Goal: Task Accomplishment & Management: Manage account settings

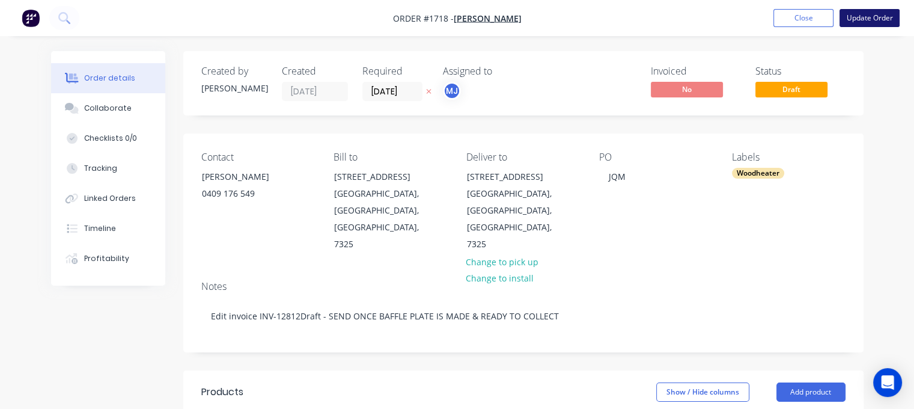
click at [874, 20] on button "Update Order" at bounding box center [870, 18] width 60 height 18
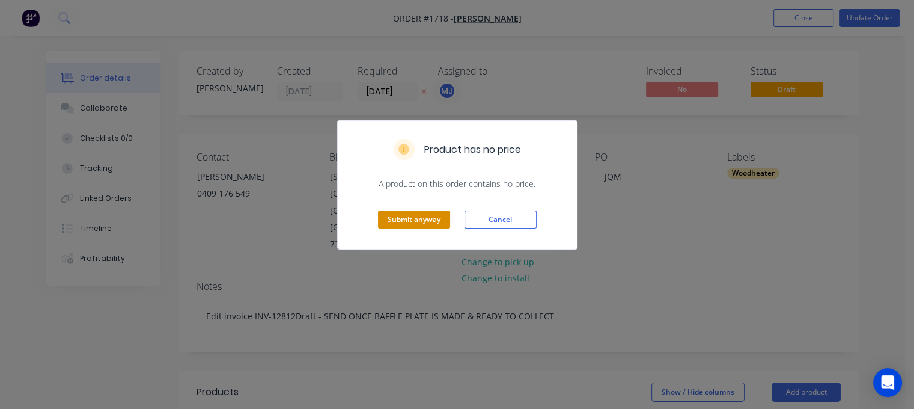
click at [418, 219] on button "Submit anyway" at bounding box center [414, 219] width 72 height 18
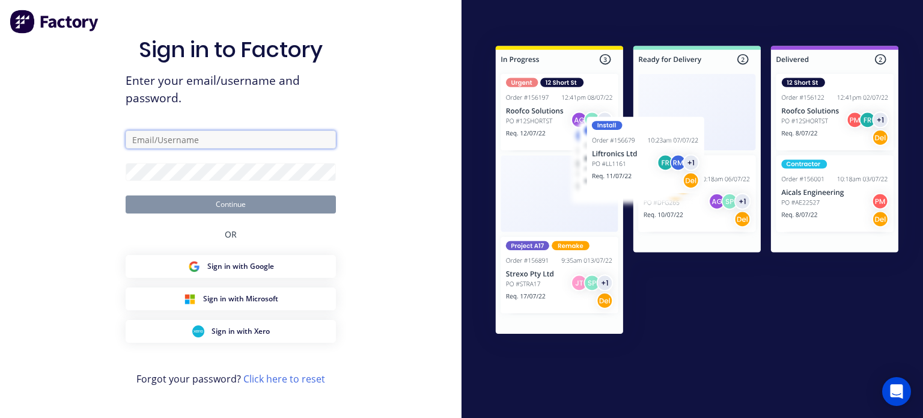
type input "[EMAIL_ADDRESS][DOMAIN_NAME]"
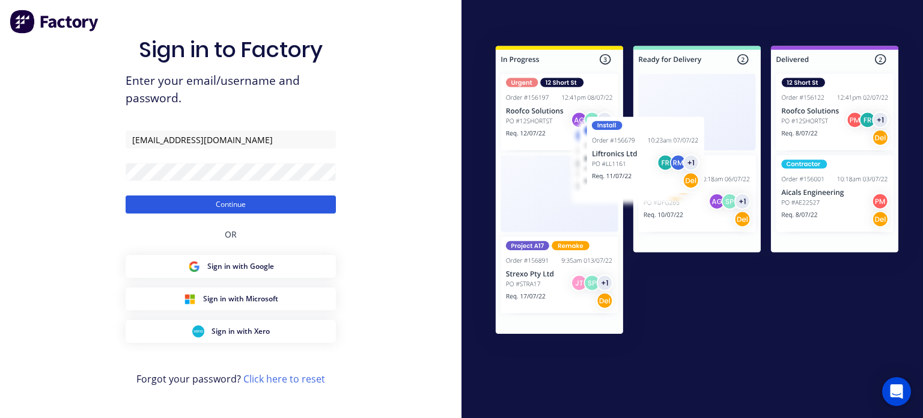
click at [246, 204] on button "Continue" at bounding box center [231, 204] width 210 height 18
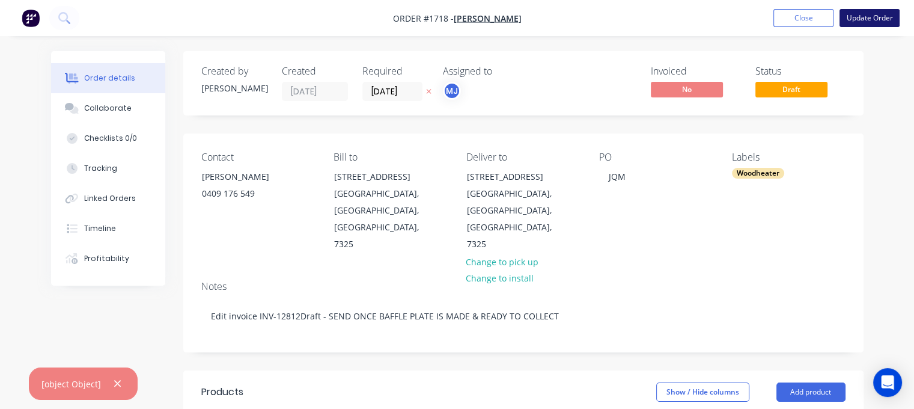
click at [872, 23] on button "Update Order" at bounding box center [870, 18] width 60 height 18
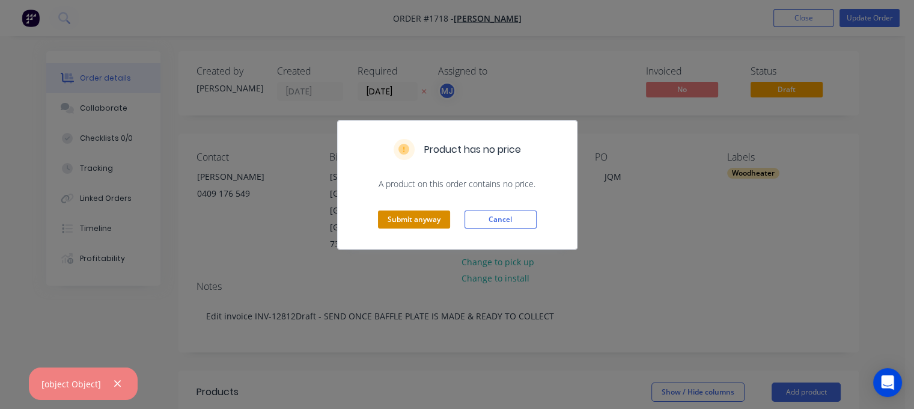
click at [397, 221] on button "Submit anyway" at bounding box center [414, 219] width 72 height 18
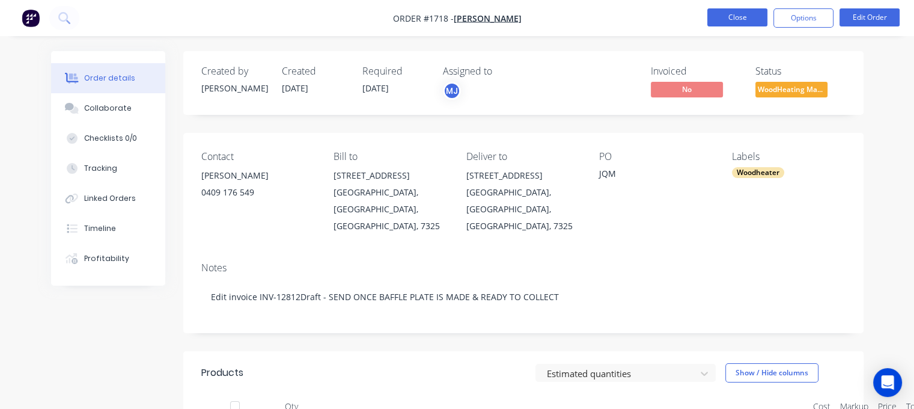
click at [743, 23] on button "Close" at bounding box center [737, 17] width 60 height 18
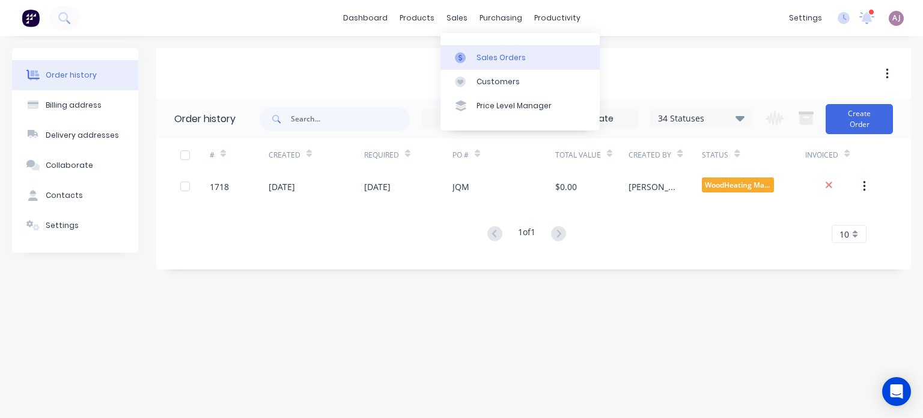
click at [478, 50] on link "Sales Orders" at bounding box center [520, 57] width 159 height 24
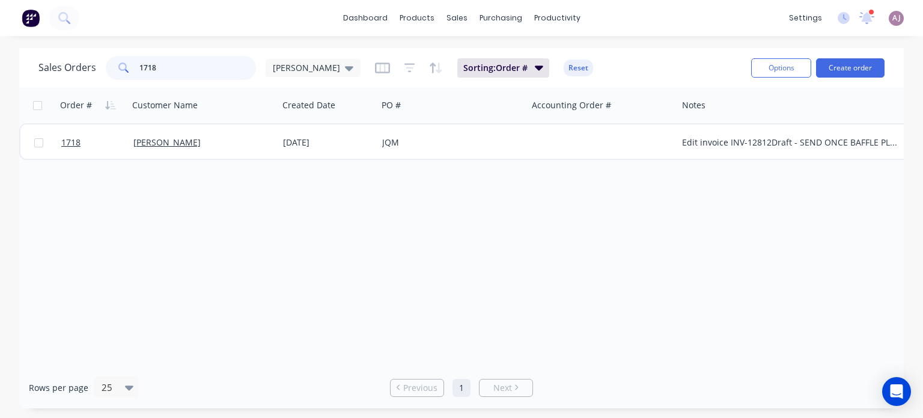
click at [165, 69] on input "1718" at bounding box center [197, 68] width 117 height 24
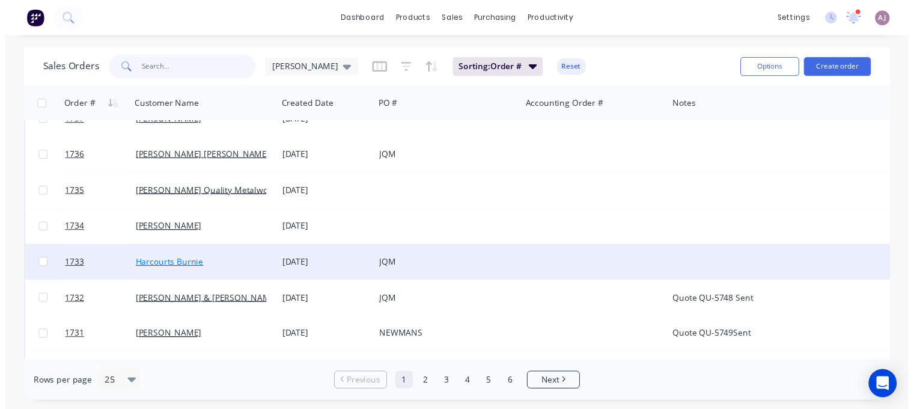
scroll to position [541, 0]
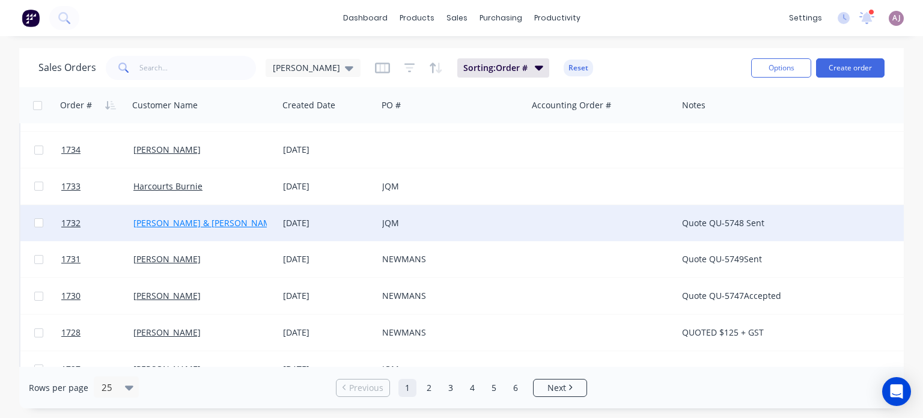
click at [180, 226] on link "[PERSON_NAME] & [PERSON_NAME]" at bounding box center [205, 222] width 145 height 11
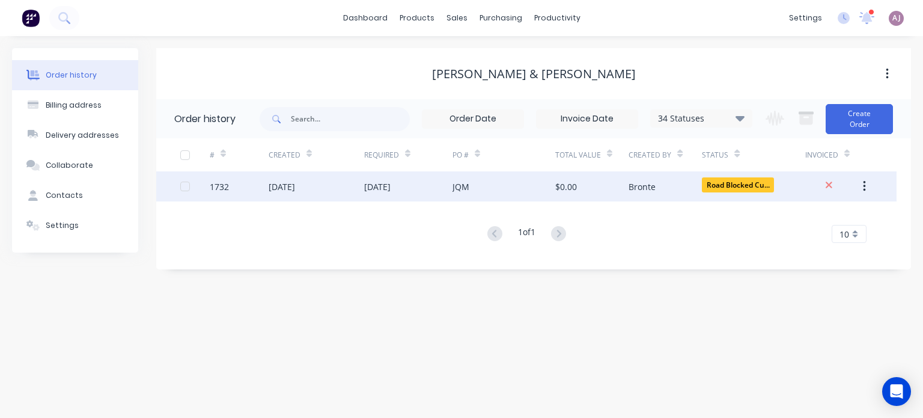
click at [436, 180] on div "[DATE]" at bounding box center [408, 186] width 88 height 30
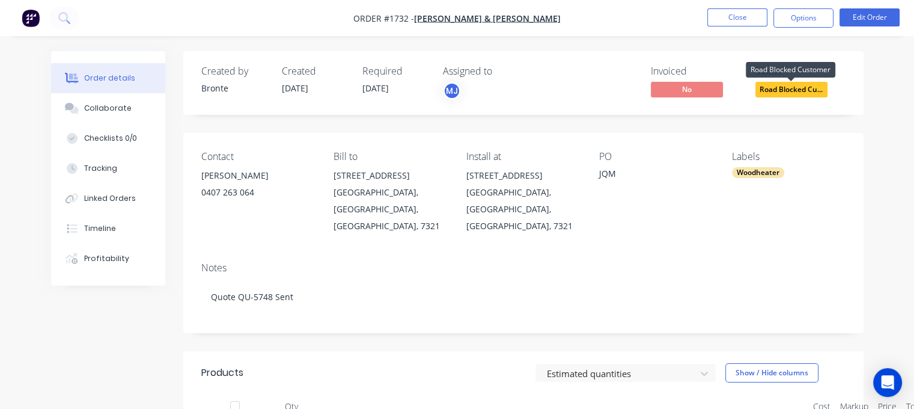
click at [786, 86] on span "Road Blocked Cu..." at bounding box center [792, 89] width 72 height 15
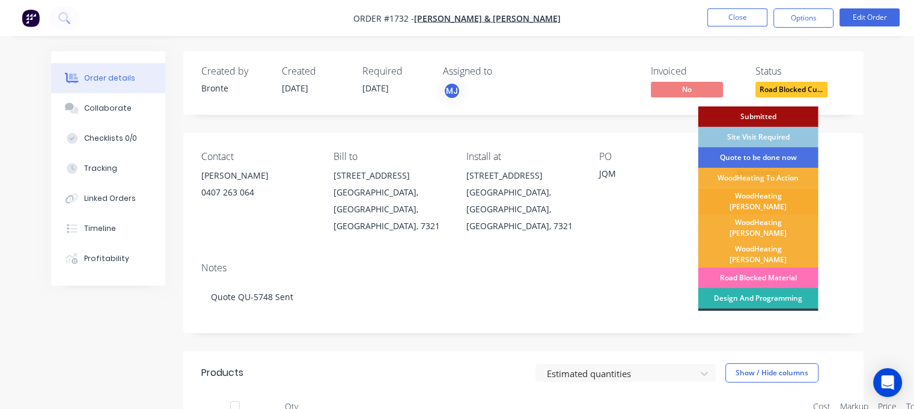
click at [768, 200] on div "WoodHeating [PERSON_NAME]" at bounding box center [758, 201] width 120 height 26
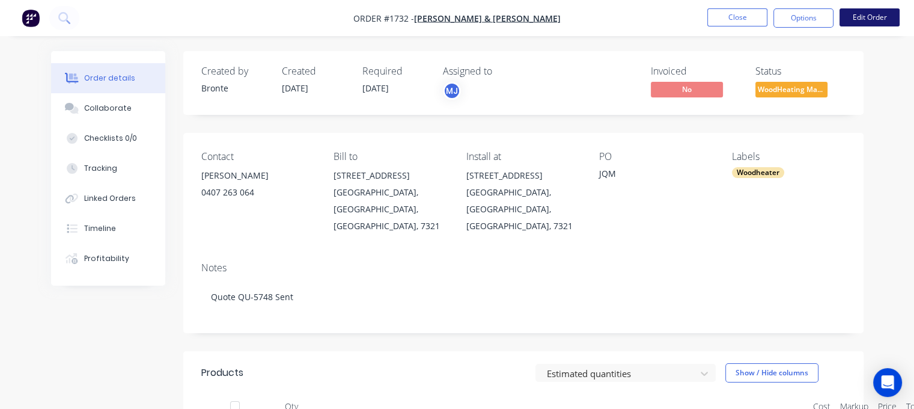
click at [867, 19] on button "Edit Order" at bounding box center [870, 17] width 60 height 18
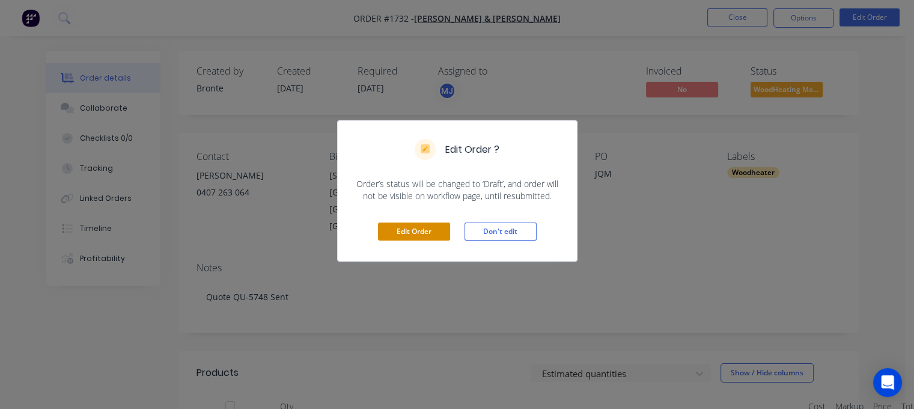
click at [438, 231] on button "Edit Order" at bounding box center [414, 231] width 72 height 18
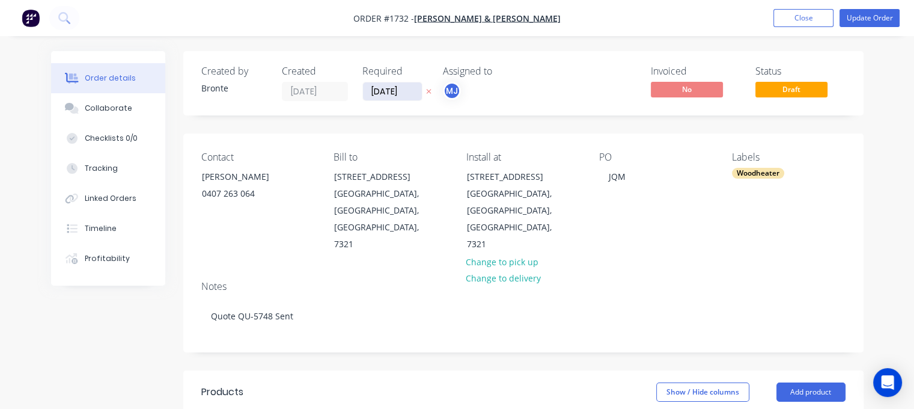
click at [396, 85] on input "[DATE]" at bounding box center [392, 91] width 59 height 18
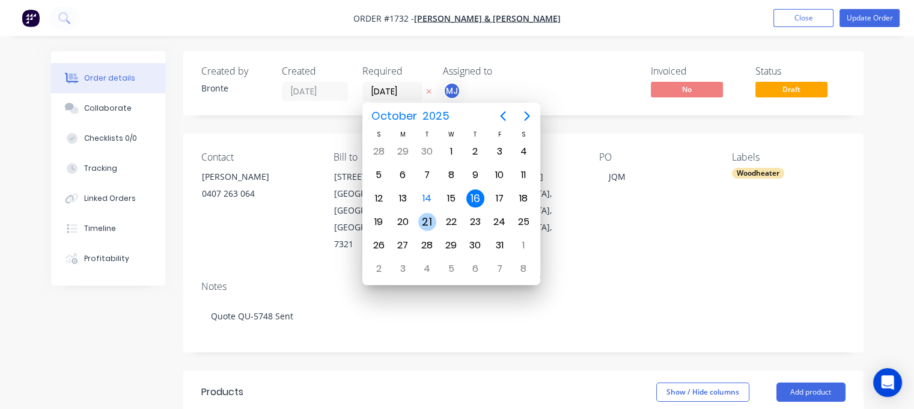
click at [427, 215] on div "21" at bounding box center [427, 222] width 18 height 18
type input "[DATE]"
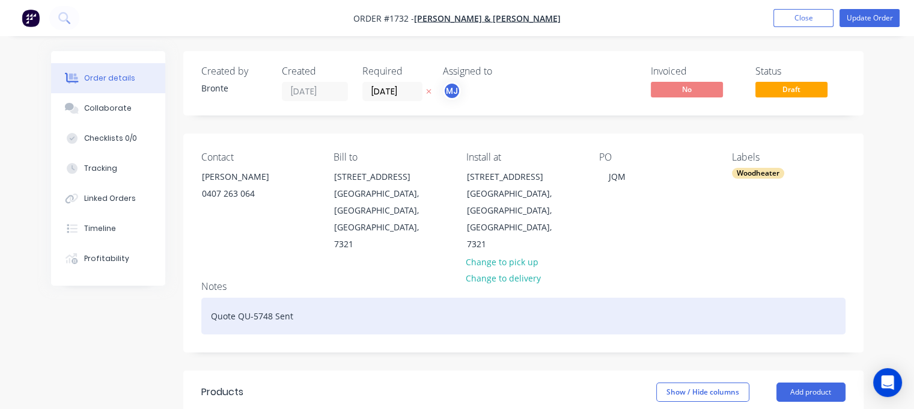
click at [295, 298] on div "Quote QU-5748 Sent" at bounding box center [523, 316] width 644 height 37
drag, startPoint x: 278, startPoint y: 282, endPoint x: 109, endPoint y: 287, distance: 169.0
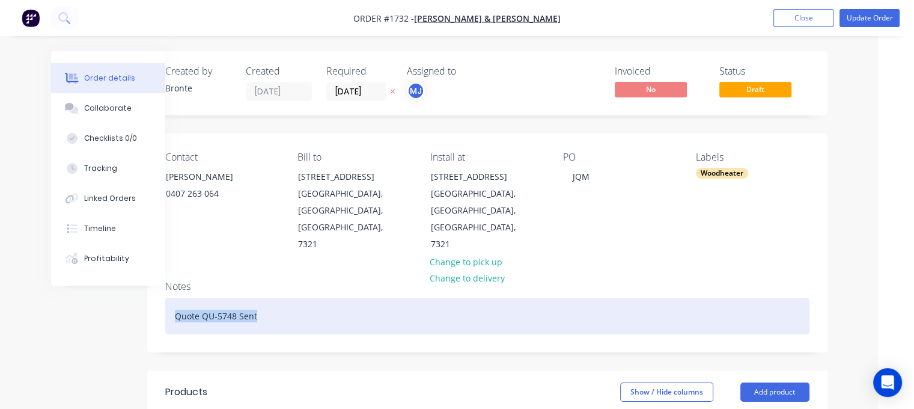
paste div
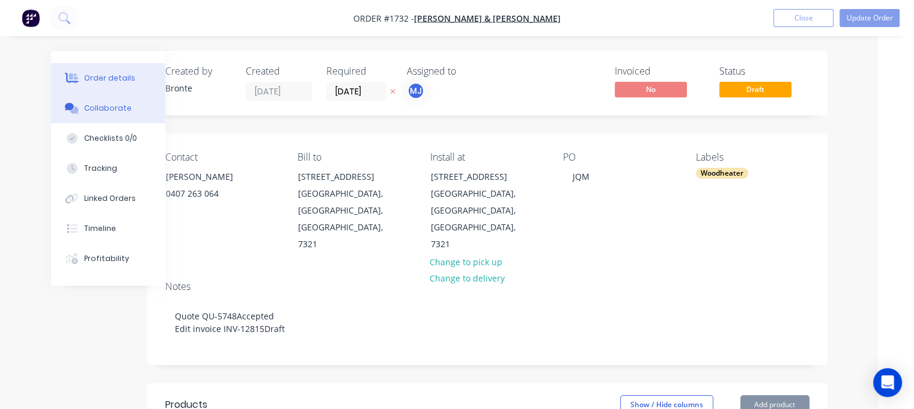
click at [111, 111] on div "Collaborate" at bounding box center [107, 108] width 47 height 11
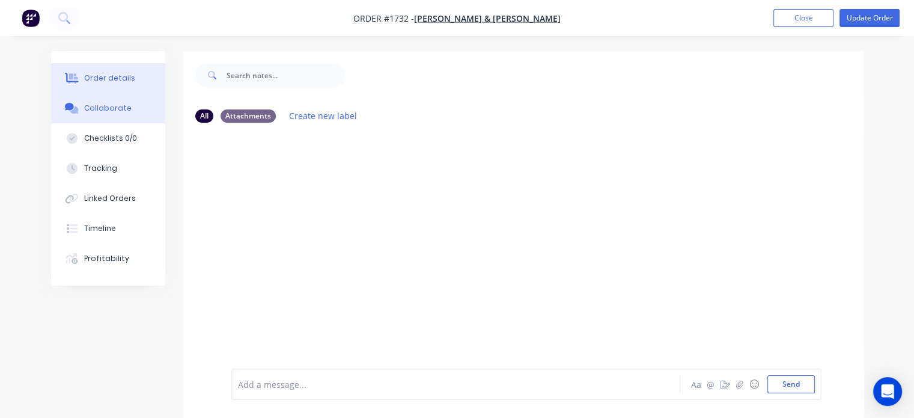
click at [89, 80] on div "Order details" at bounding box center [109, 78] width 51 height 11
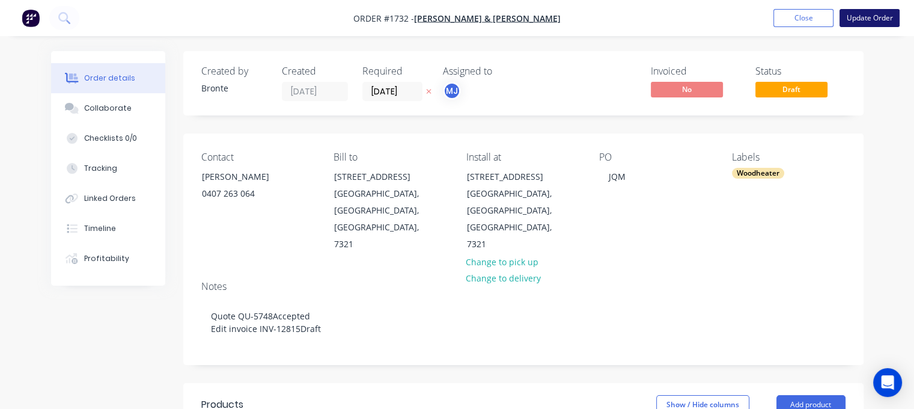
click at [885, 16] on button "Update Order" at bounding box center [870, 18] width 60 height 18
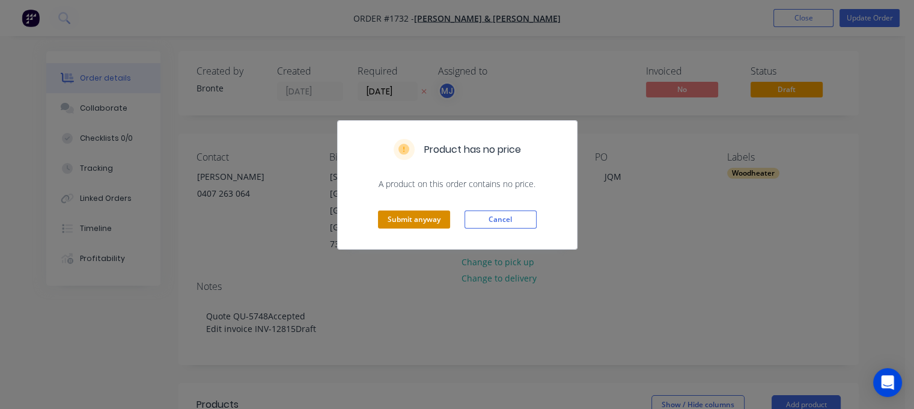
click at [412, 218] on button "Submit anyway" at bounding box center [414, 219] width 72 height 18
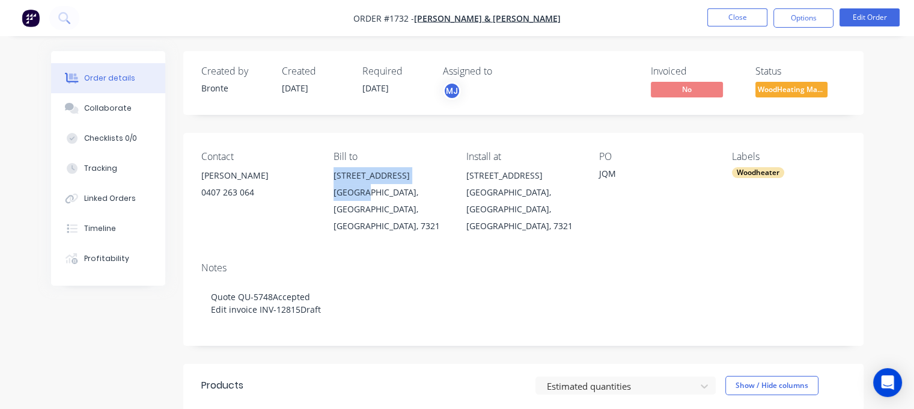
drag, startPoint x: 336, startPoint y: 176, endPoint x: 361, endPoint y: 197, distance: 32.0
click at [361, 197] on div "[STREET_ADDRESS][PERSON_NAME]" at bounding box center [391, 200] width 114 height 67
copy div "[STREET_ADDRESS][PERSON_NAME]"
click at [113, 108] on div "Collaborate" at bounding box center [107, 108] width 47 height 11
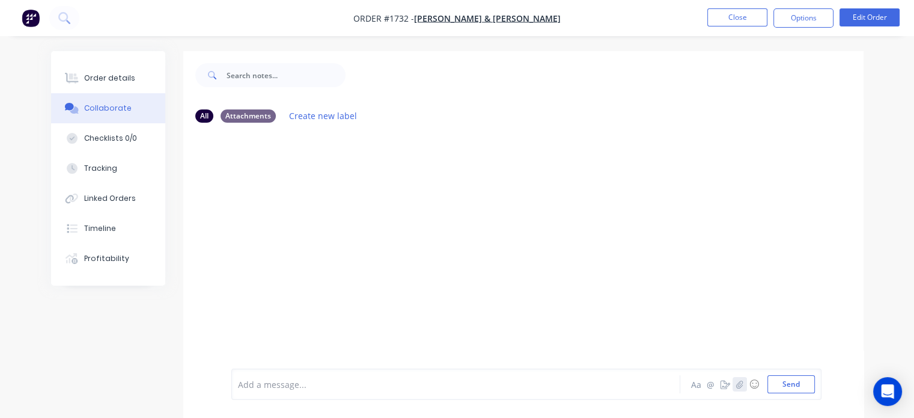
click at [741, 386] on icon "button" at bounding box center [739, 384] width 7 height 8
click at [784, 388] on button "Send" at bounding box center [791, 384] width 47 height 18
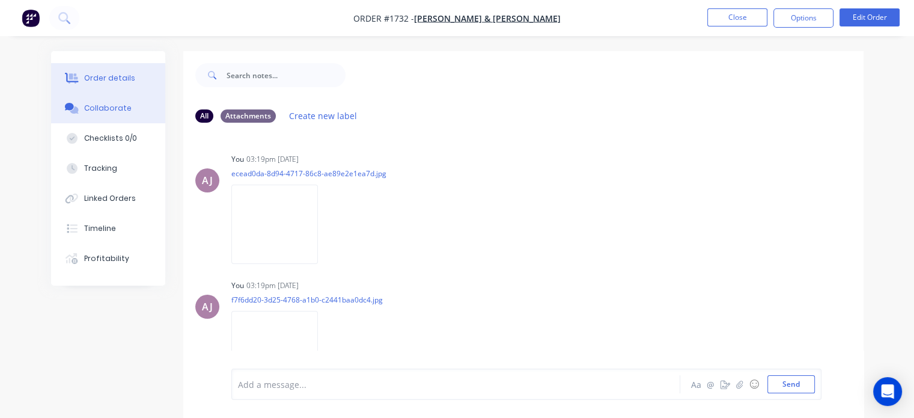
click at [121, 82] on div "Order details" at bounding box center [109, 78] width 51 height 11
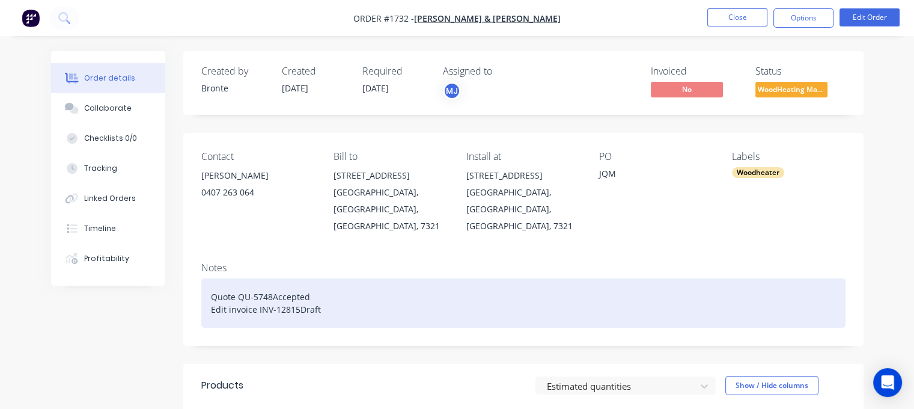
scroll to position [240, 0]
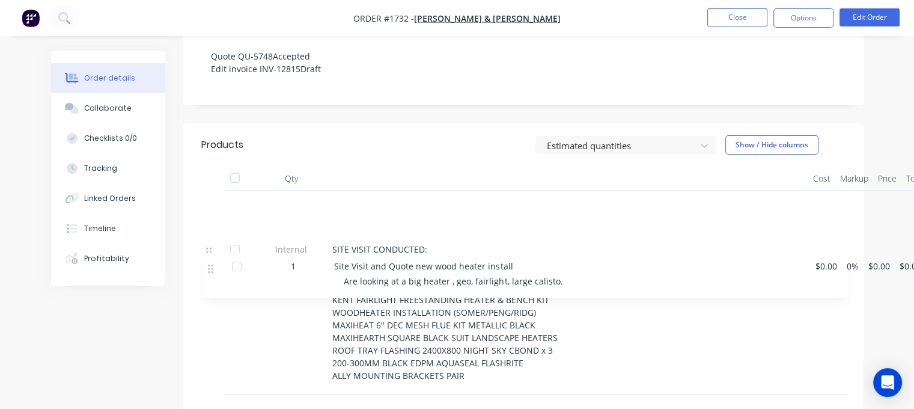
drag, startPoint x: 206, startPoint y: 189, endPoint x: 206, endPoint y: 270, distance: 80.5
click at [206, 270] on div "1 Site Visit and Quote new wood heater install Are looking at a big heater , ge…" at bounding box center [523, 293] width 644 height 204
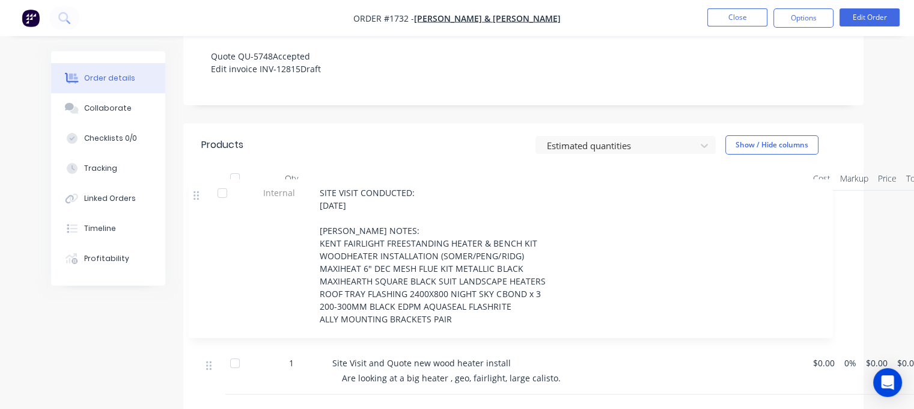
drag, startPoint x: 212, startPoint y: 236, endPoint x: 200, endPoint y: 189, distance: 49.0
click at [200, 189] on div "Qty Cost Markup Price Total 1 Site Visit and Quote new wood heater install Are …" at bounding box center [523, 280] width 680 height 228
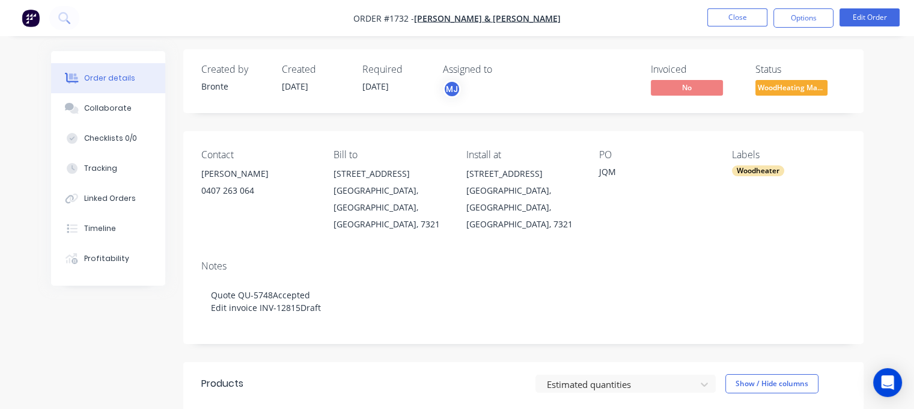
scroll to position [0, 0]
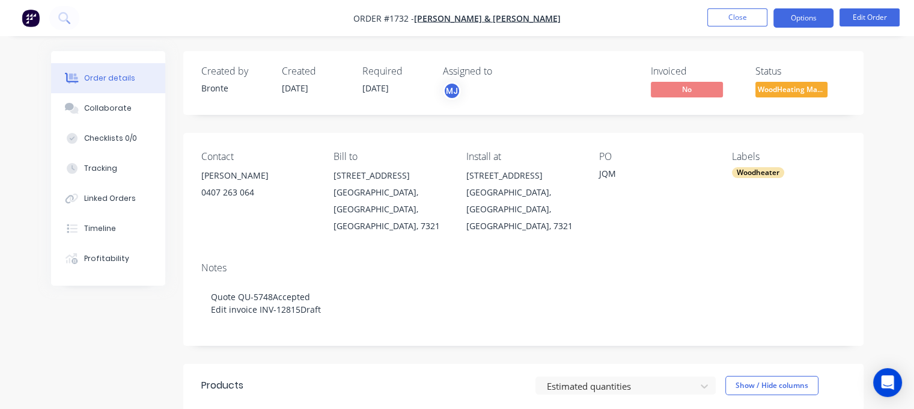
click at [779, 21] on button "Options" at bounding box center [804, 17] width 60 height 19
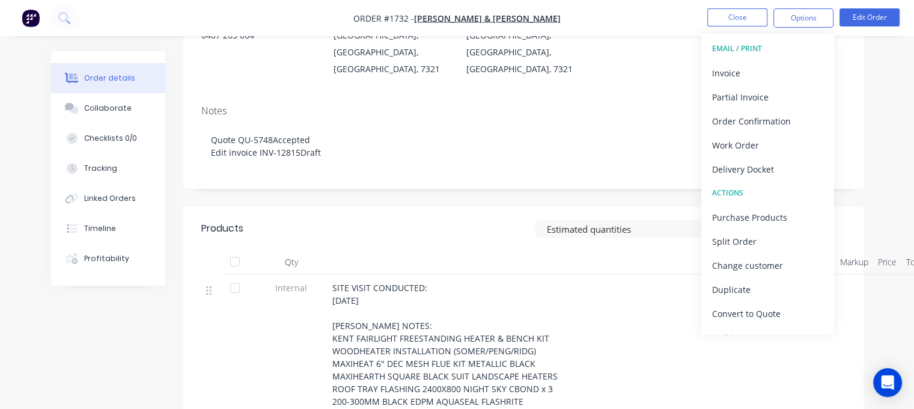
scroll to position [301, 0]
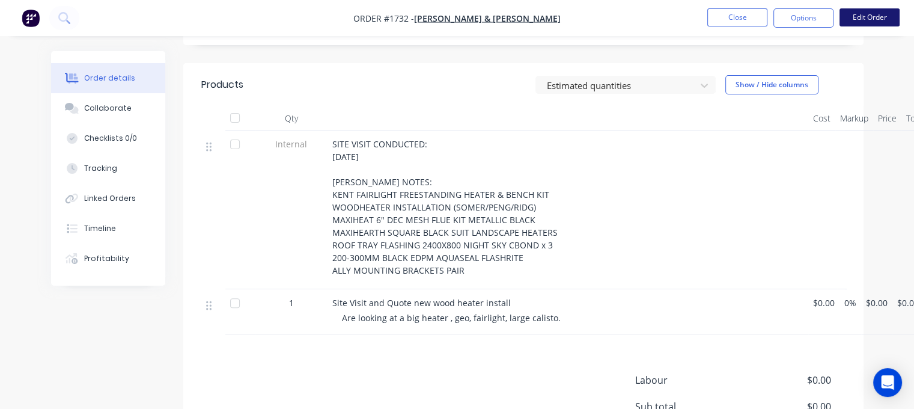
click at [866, 20] on button "Edit Order" at bounding box center [870, 17] width 60 height 18
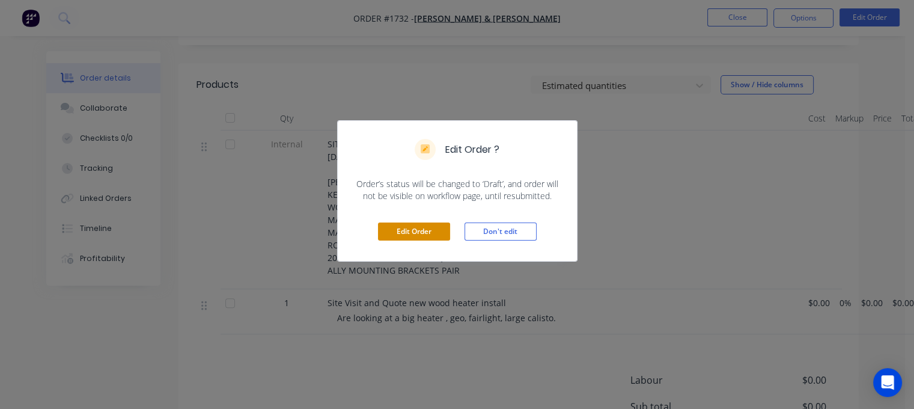
click at [388, 233] on button "Edit Order" at bounding box center [414, 231] width 72 height 18
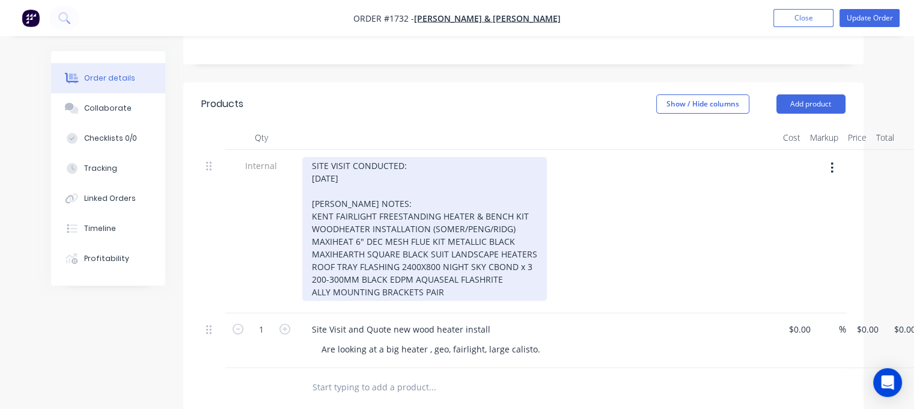
click at [465, 261] on div "SITE VISIT CONDUCTED: [DATE] [PERSON_NAME] NOTES: KENT FAIRLIGHT FREESTANDING H…" at bounding box center [424, 229] width 245 height 144
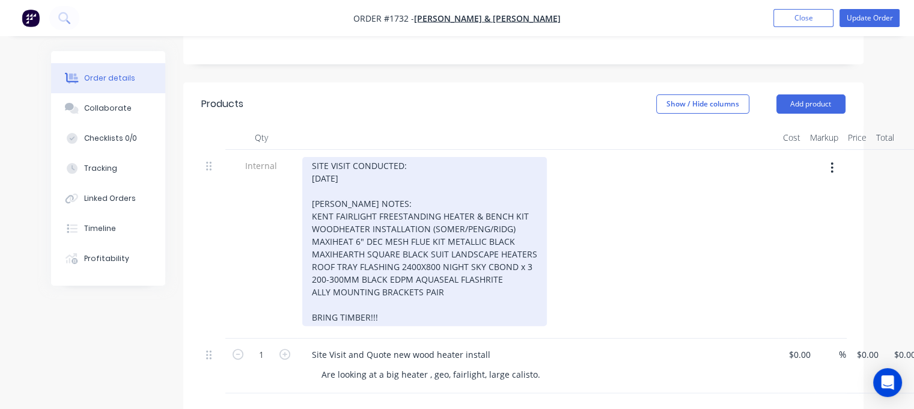
click at [371, 283] on div "SITE VISIT CONDUCTED: [DATE] [PERSON_NAME] NOTES: KENT FAIRLIGHT FREESTANDING H…" at bounding box center [424, 241] width 245 height 169
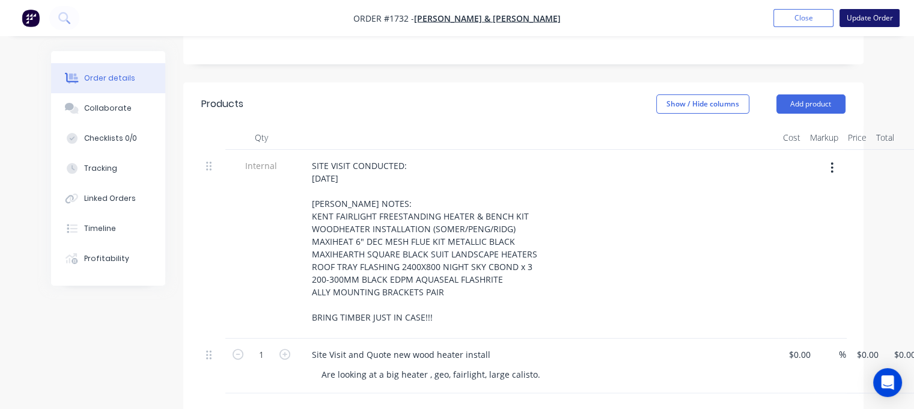
click at [876, 14] on button "Update Order" at bounding box center [870, 18] width 60 height 18
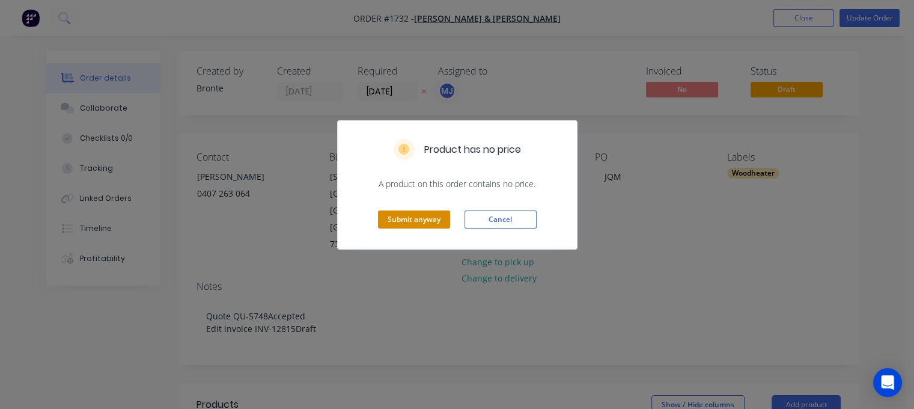
click at [399, 213] on button "Submit anyway" at bounding box center [414, 219] width 72 height 18
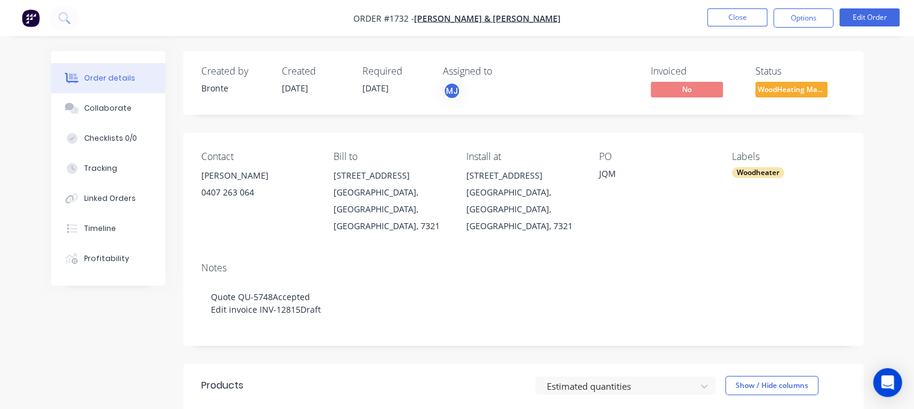
click at [355, 174] on div "[STREET_ADDRESS]" at bounding box center [391, 175] width 114 height 17
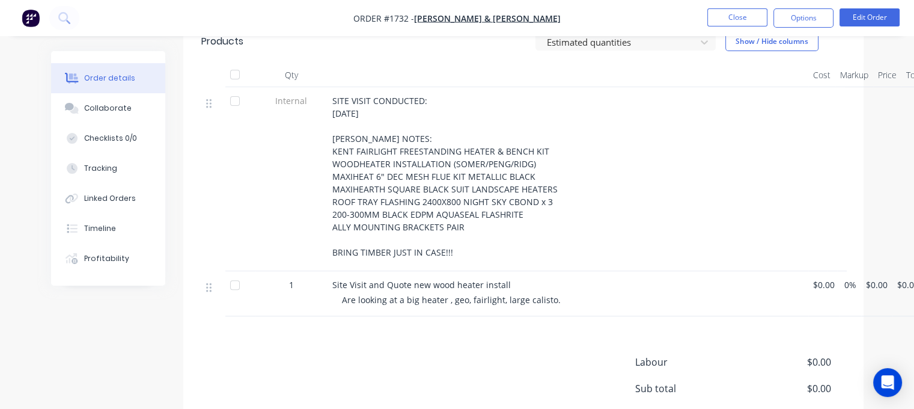
scroll to position [267, 0]
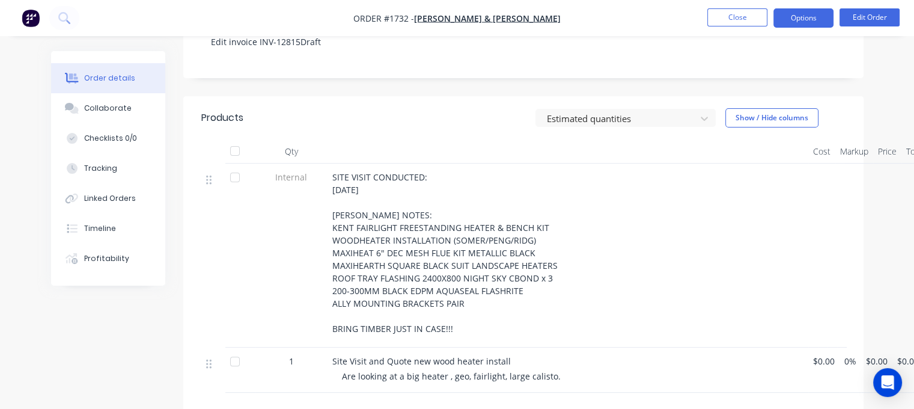
click at [799, 23] on button "Options" at bounding box center [804, 17] width 60 height 19
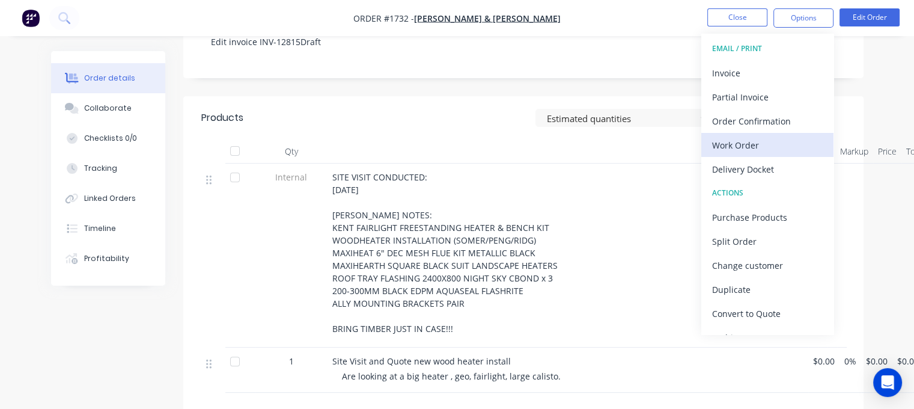
click at [763, 141] on div "Work Order" at bounding box center [767, 144] width 111 height 17
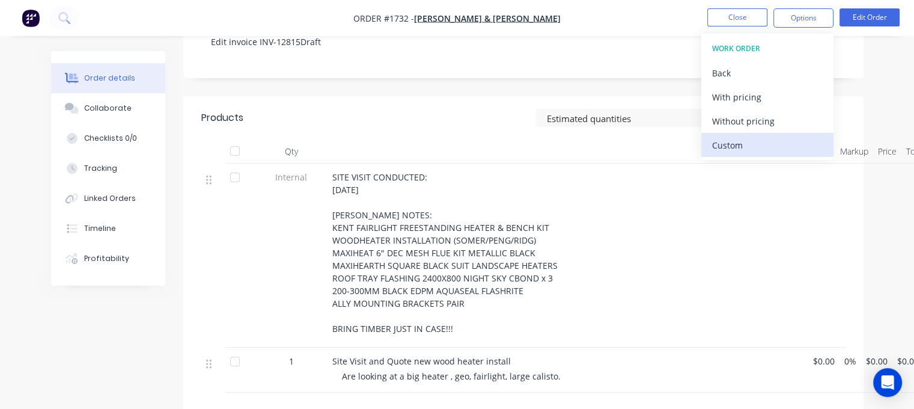
click at [762, 139] on div "Custom" at bounding box center [767, 144] width 111 height 17
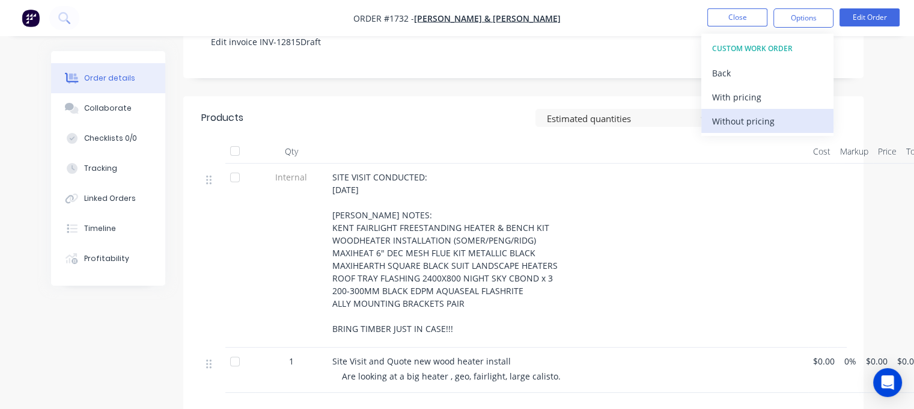
click at [768, 125] on div "Without pricing" at bounding box center [767, 120] width 111 height 17
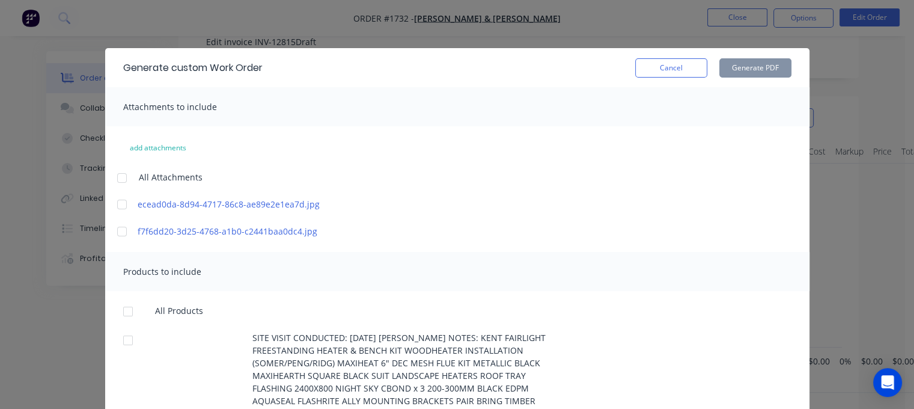
click at [117, 180] on div at bounding box center [122, 178] width 24 height 24
click at [121, 315] on div at bounding box center [128, 311] width 24 height 24
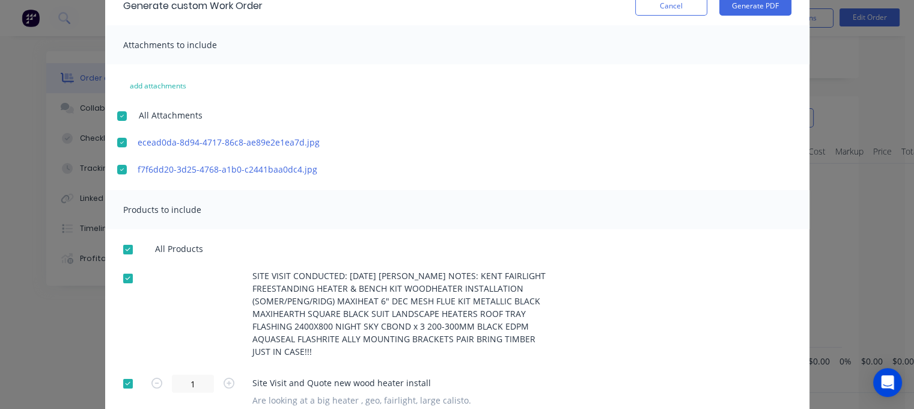
scroll to position [112, 0]
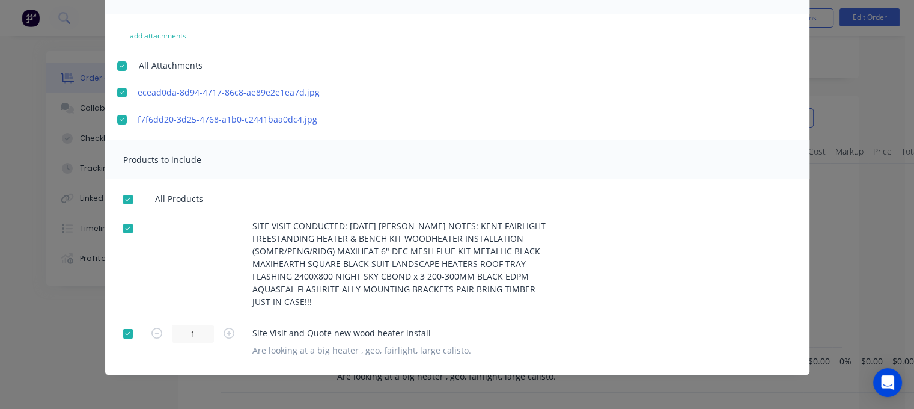
click at [123, 335] on div at bounding box center [128, 334] width 24 height 24
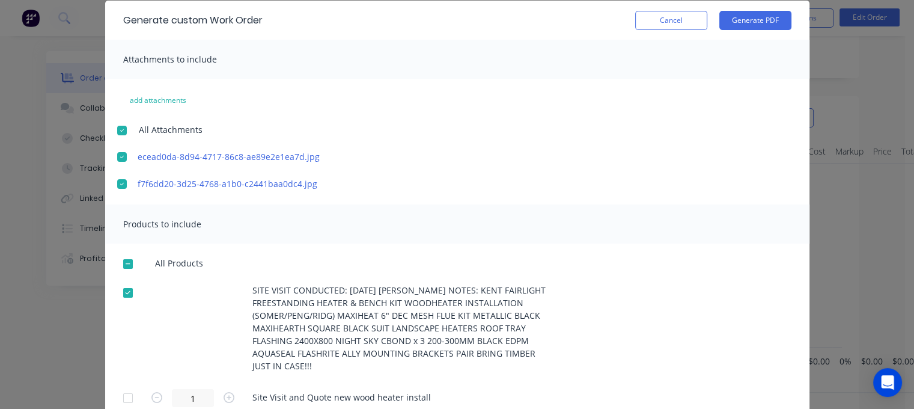
scroll to position [0, 0]
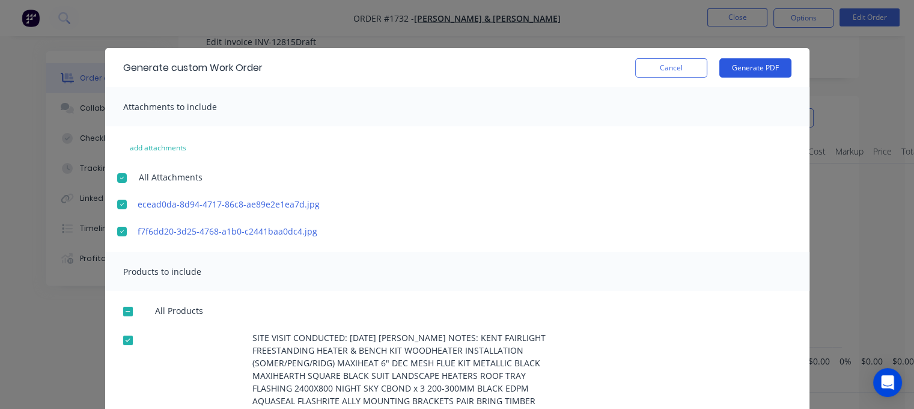
click at [759, 68] on button "Generate PDF" at bounding box center [755, 67] width 72 height 19
drag, startPoint x: 664, startPoint y: 67, endPoint x: 593, endPoint y: 84, distance: 72.2
click at [663, 69] on button "Cancel" at bounding box center [671, 67] width 72 height 19
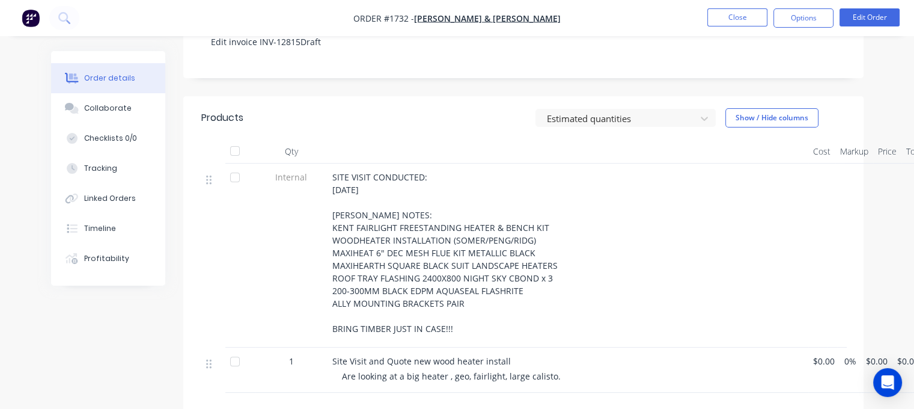
drag, startPoint x: 380, startPoint y: 19, endPoint x: 438, endPoint y: 20, distance: 57.7
click at [414, 20] on span "Order #1732 -" at bounding box center [383, 18] width 61 height 11
copy span "Order #1732 -"
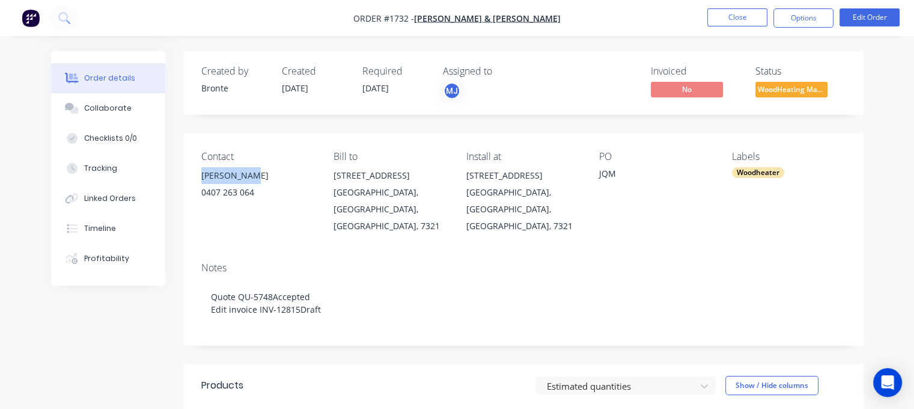
drag, startPoint x: 198, startPoint y: 177, endPoint x: 257, endPoint y: 180, distance: 59.6
click at [256, 177] on div "Contact [PERSON_NAME] [PHONE_NUMBER] Bill to [STREET_ADDRESS][PERSON_NAME] Inst…" at bounding box center [523, 193] width 680 height 120
copy div "[PERSON_NAME]"
drag, startPoint x: 333, startPoint y: 174, endPoint x: 460, endPoint y: 186, distance: 128.0
click at [363, 197] on div "Contact [PERSON_NAME] [PHONE_NUMBER] Bill to [STREET_ADDRESS][PERSON_NAME] Inst…" at bounding box center [523, 193] width 680 height 120
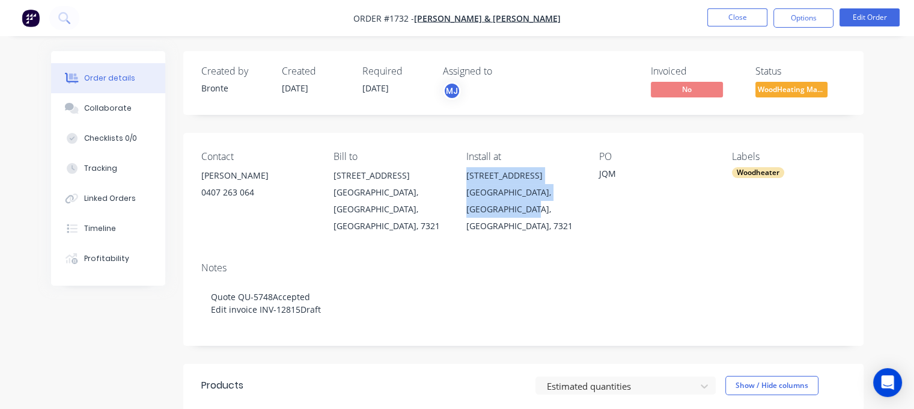
drag, startPoint x: 468, startPoint y: 173, endPoint x: 499, endPoint y: 218, distance: 54.9
click at [500, 215] on div "[STREET_ADDRESS][PERSON_NAME]" at bounding box center [523, 200] width 114 height 67
copy div "[STREET_ADDRESS][PERSON_NAME]"
click at [103, 110] on div "Collaborate" at bounding box center [107, 108] width 47 height 11
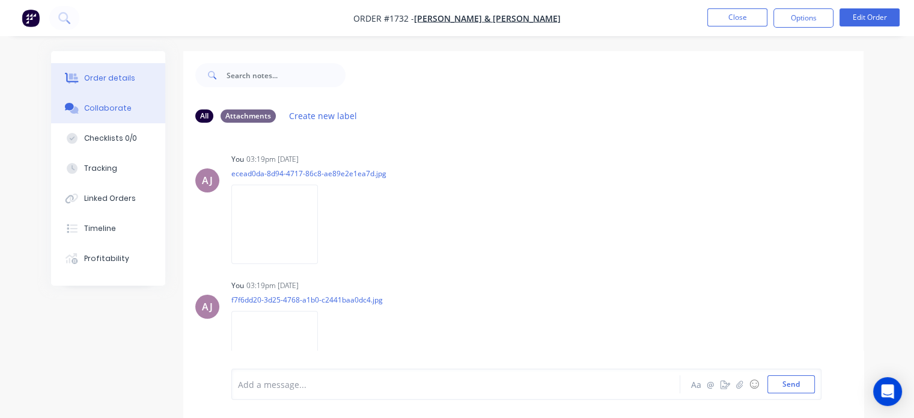
click at [107, 74] on div "Order details" at bounding box center [109, 78] width 51 height 11
